Goal: Information Seeking & Learning: Learn about a topic

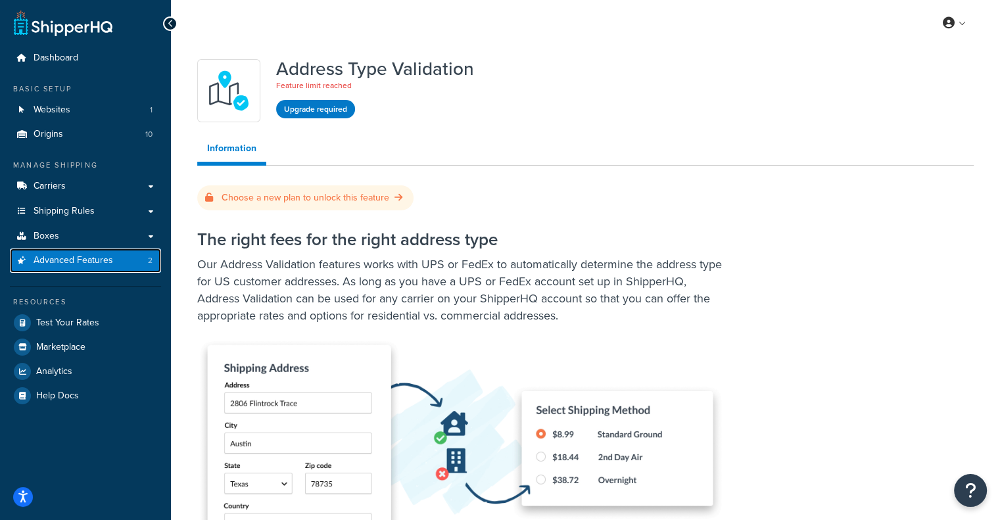
click at [66, 259] on span "Advanced Features" at bounding box center [74, 260] width 80 height 11
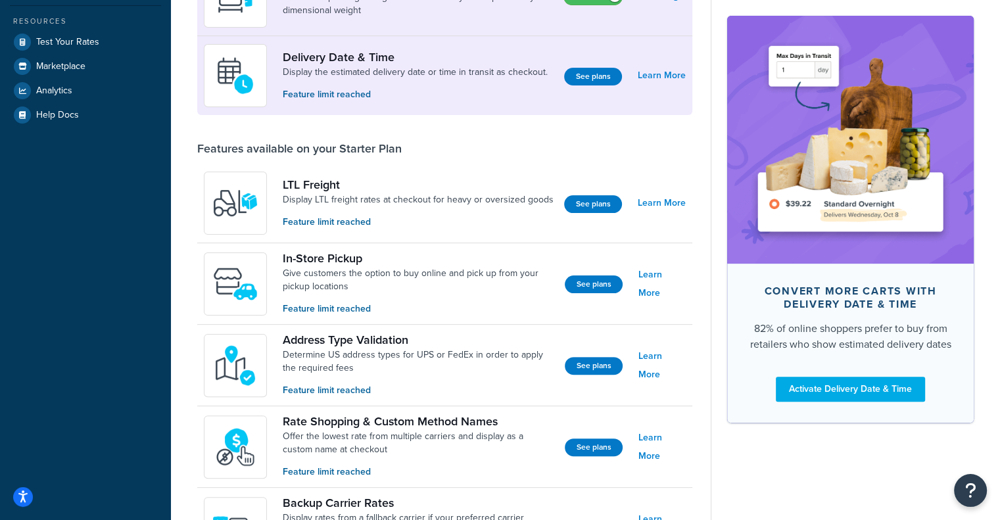
scroll to position [329, 0]
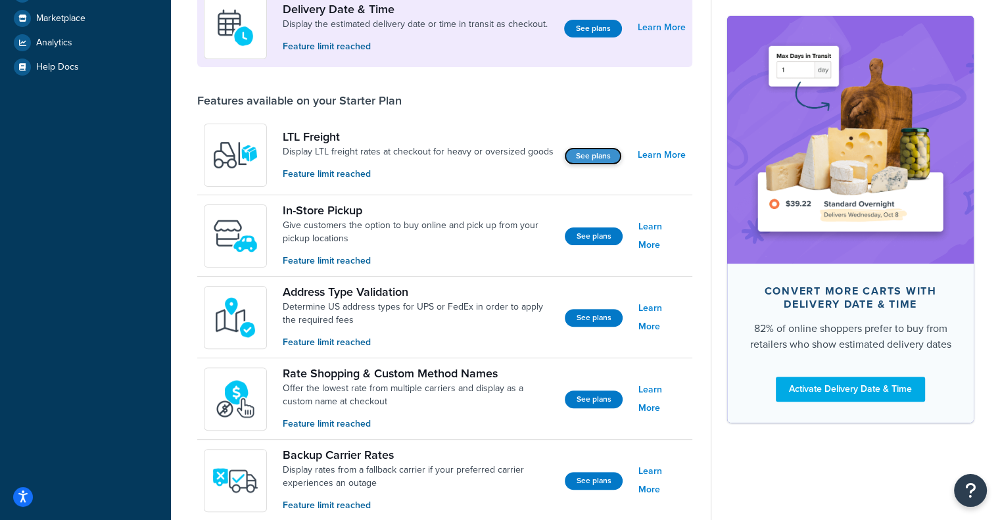
click at [586, 153] on link "See plans" at bounding box center [593, 156] width 58 height 18
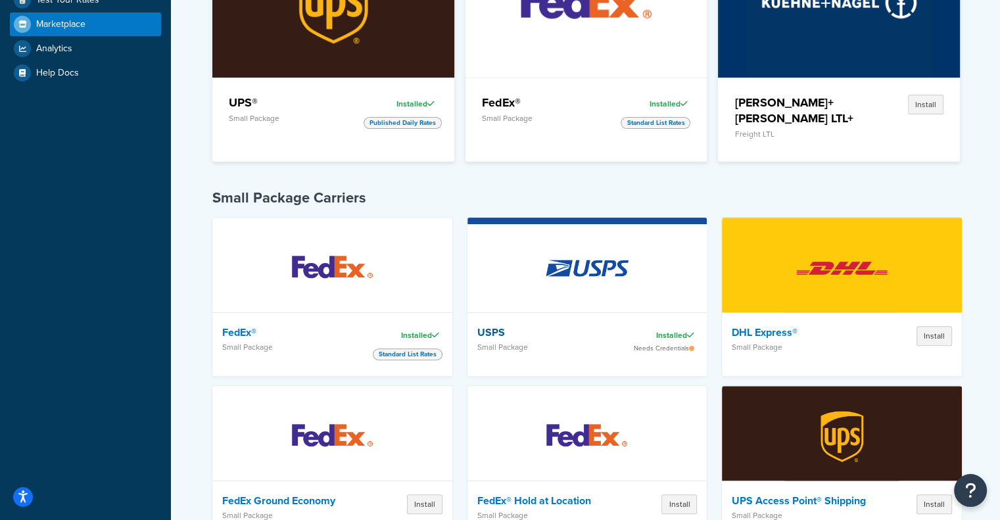
scroll to position [329, 0]
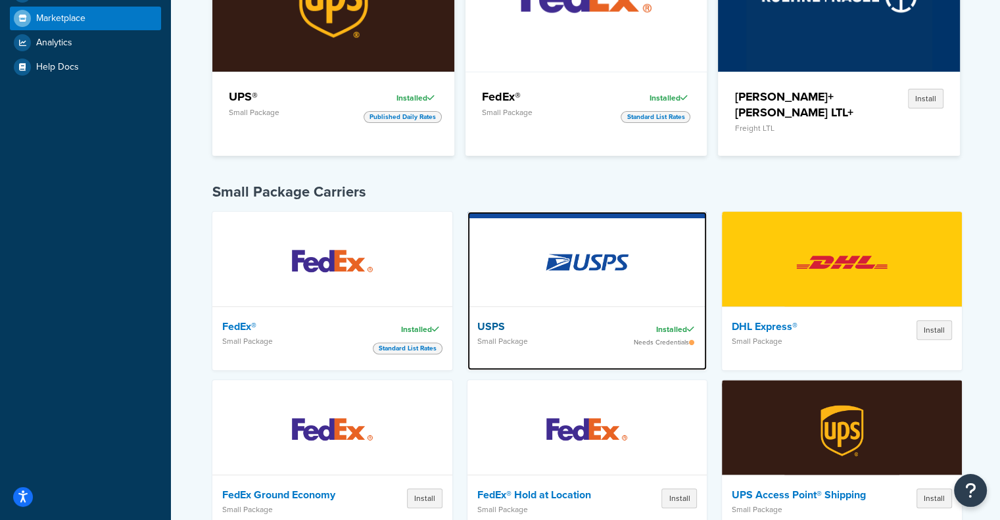
click at [672, 339] on div "Needs Credentials" at bounding box center [660, 343] width 74 height 8
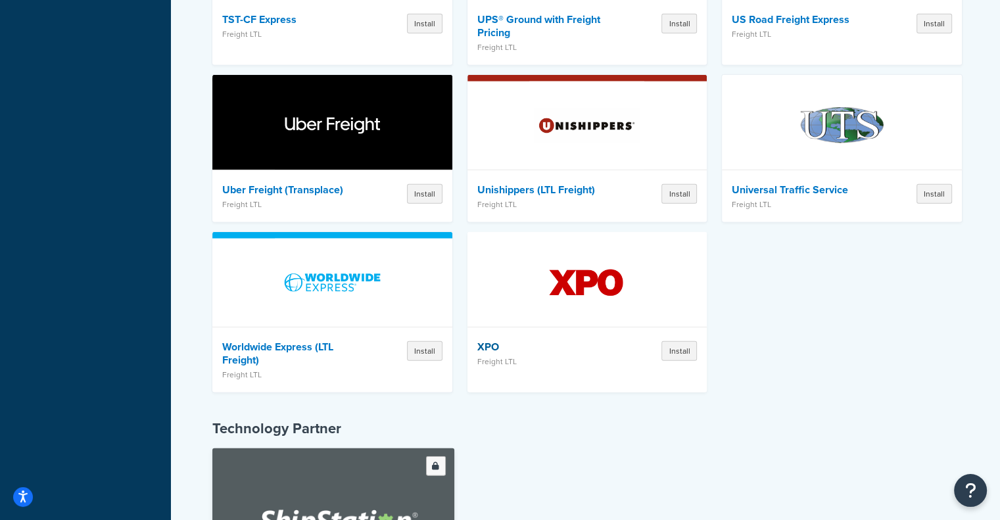
scroll to position [3748, 0]
